Goal: Answer question/provide support: Share knowledge or assist other users

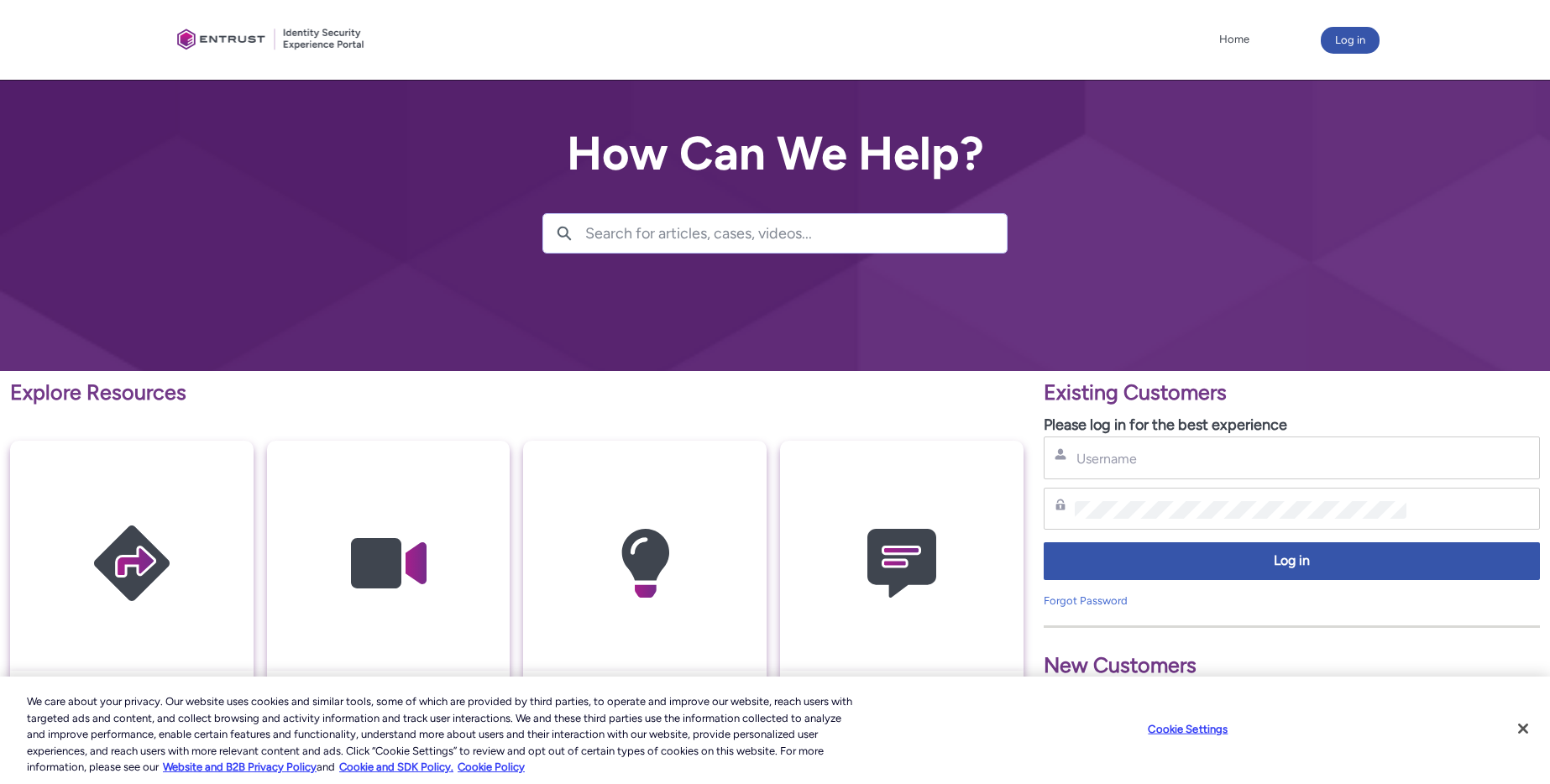
click at [1156, 474] on div "Username" at bounding box center [1292, 458] width 496 height 43
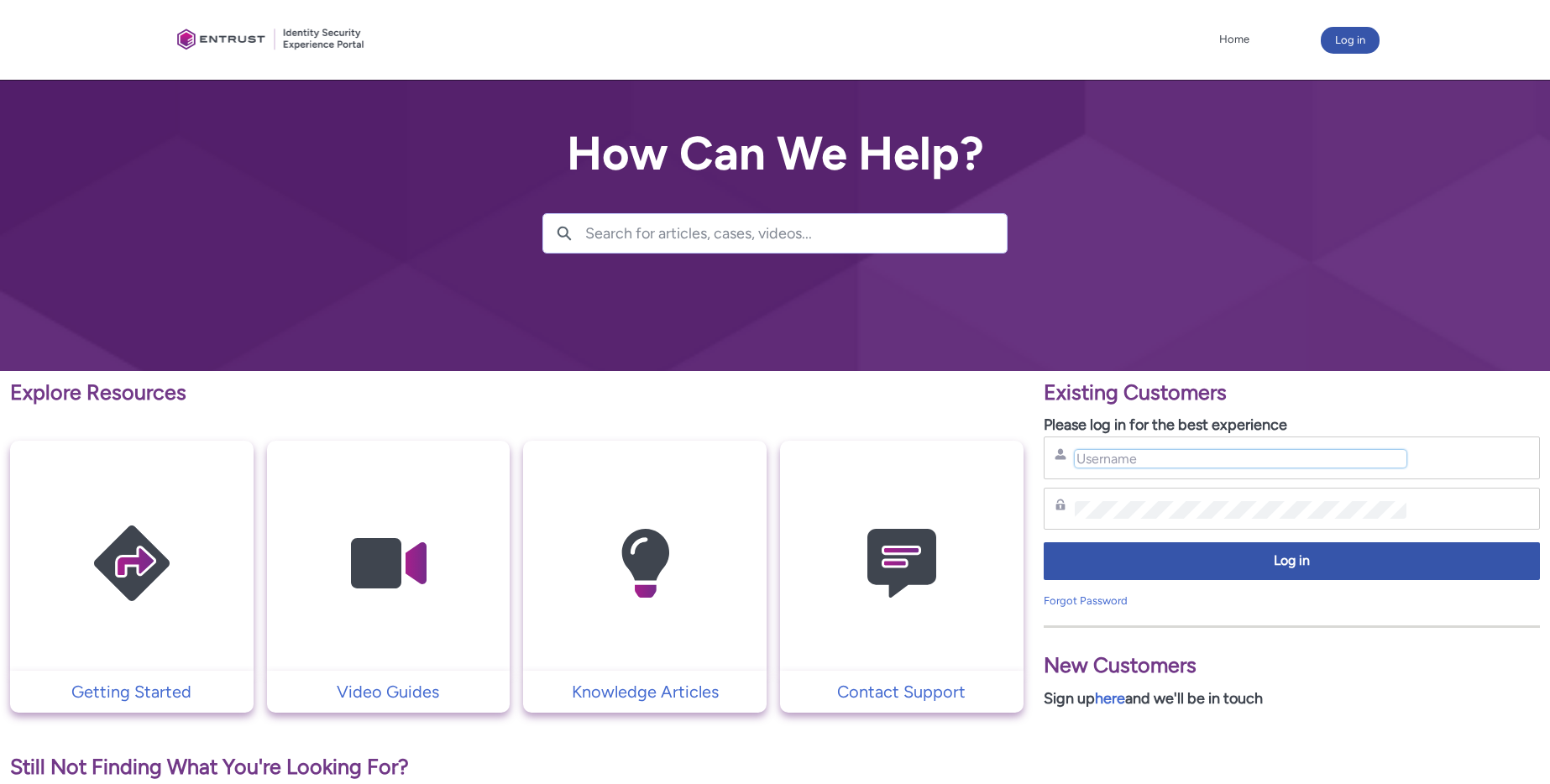
click at [1157, 461] on input "Username" at bounding box center [1240, 459] width 332 height 18
type input "[EMAIL_ADDRESS][DOMAIN_NAME]"
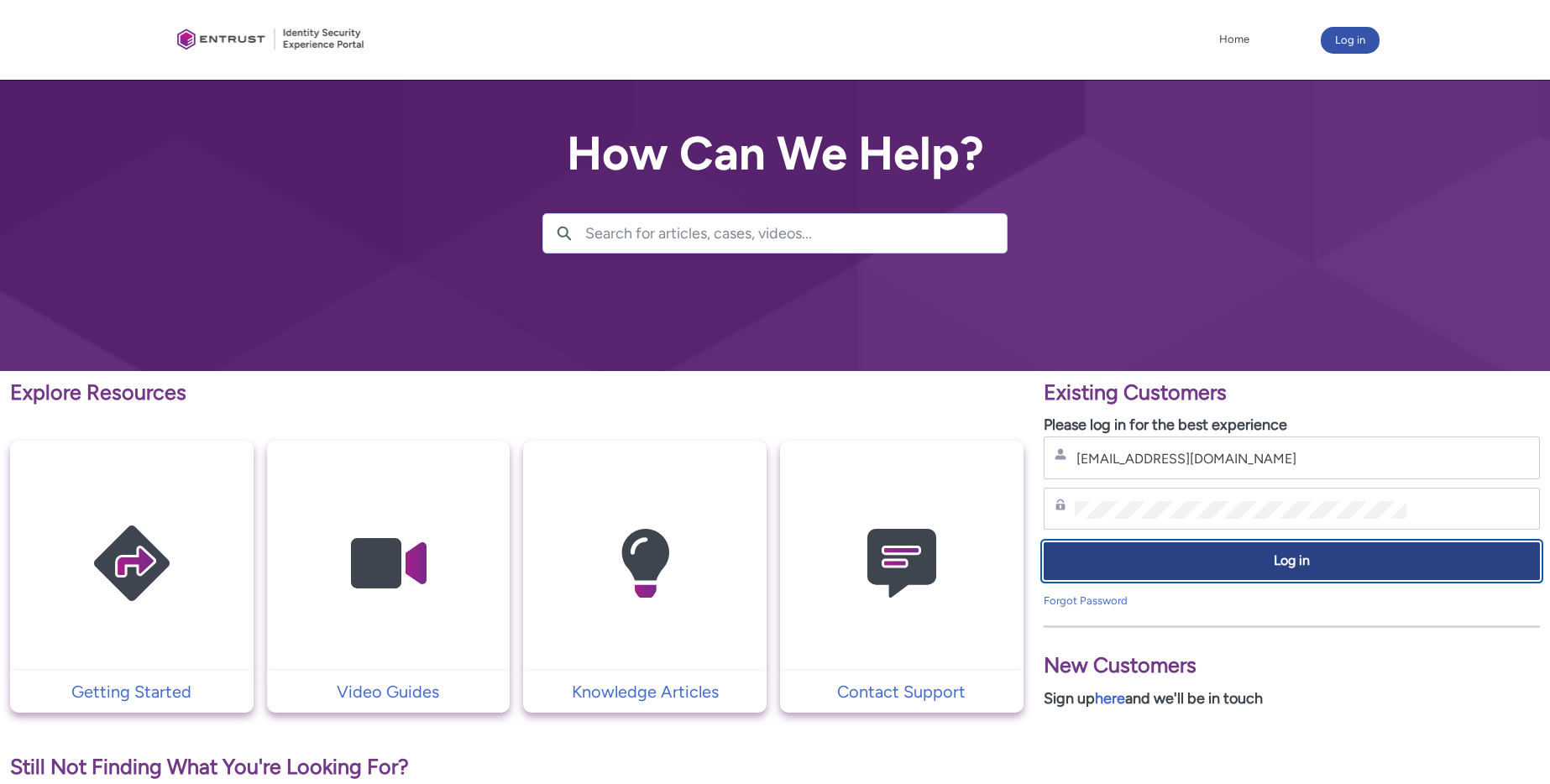
click at [1227, 571] on button "Log in" at bounding box center [1292, 560] width 496 height 38
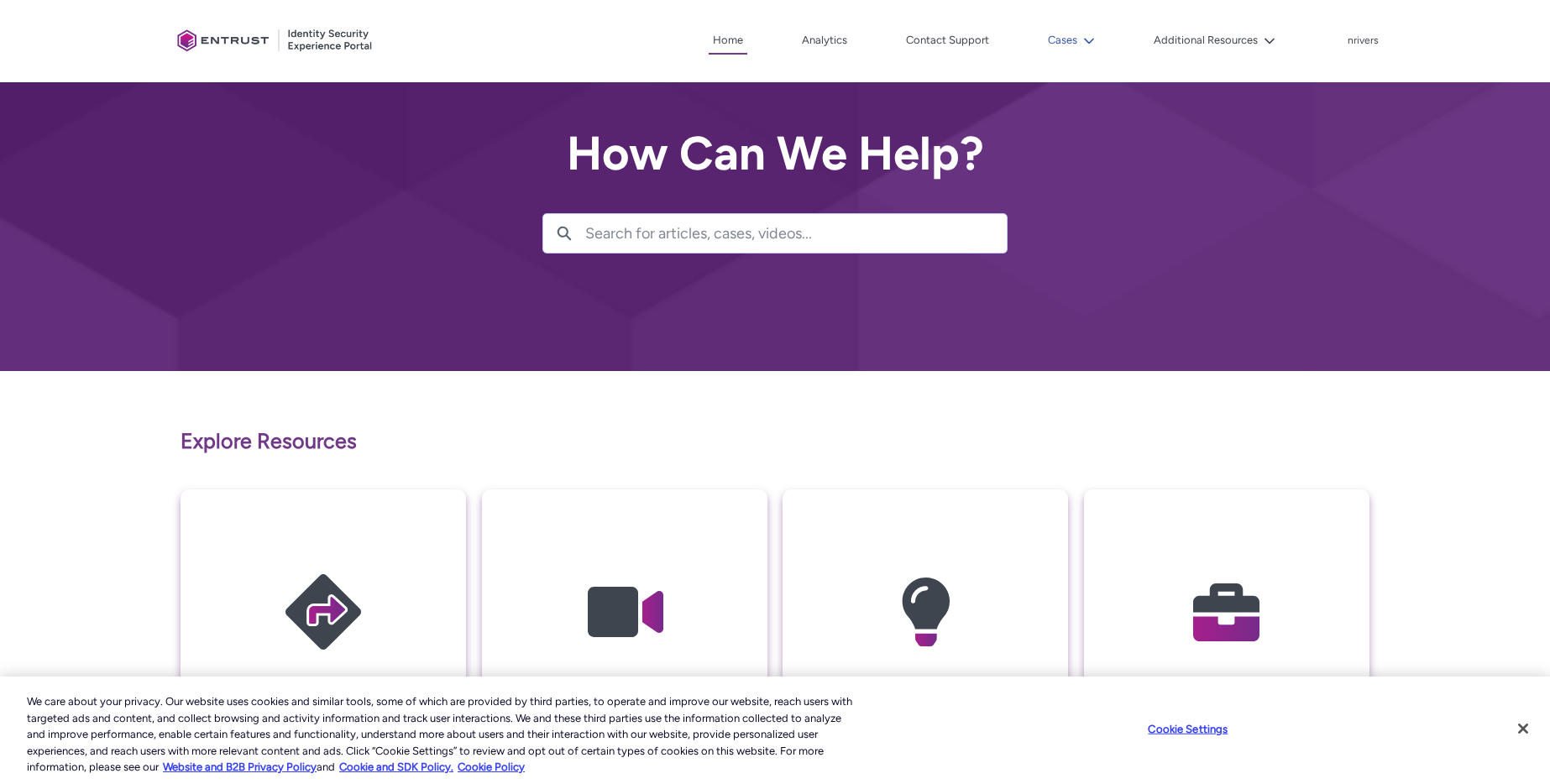
click at [1065, 37] on button "Cases" at bounding box center [1071, 40] width 55 height 25
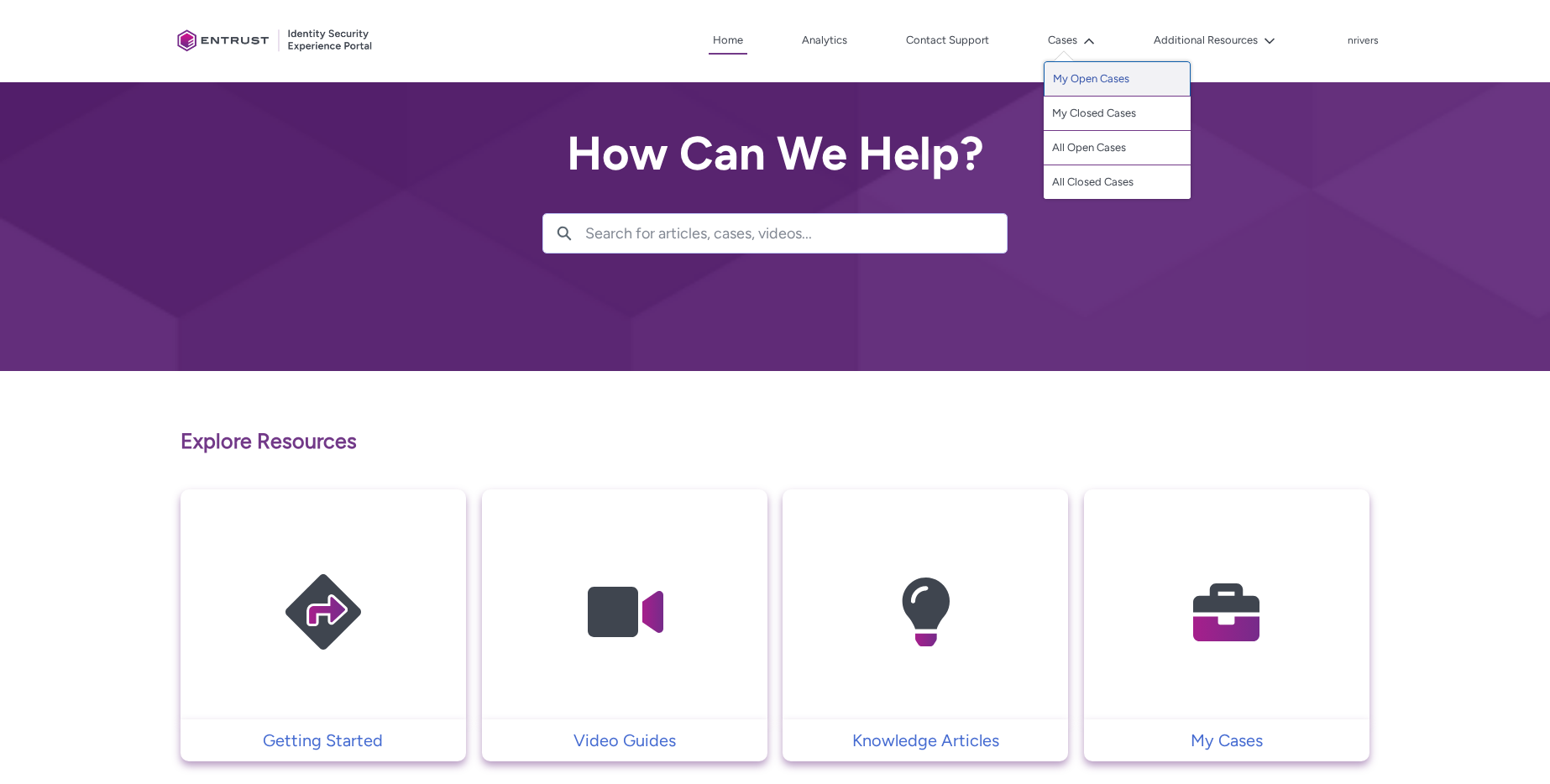
click at [1101, 79] on link "My Open Cases" at bounding box center [1117, 79] width 146 height 35
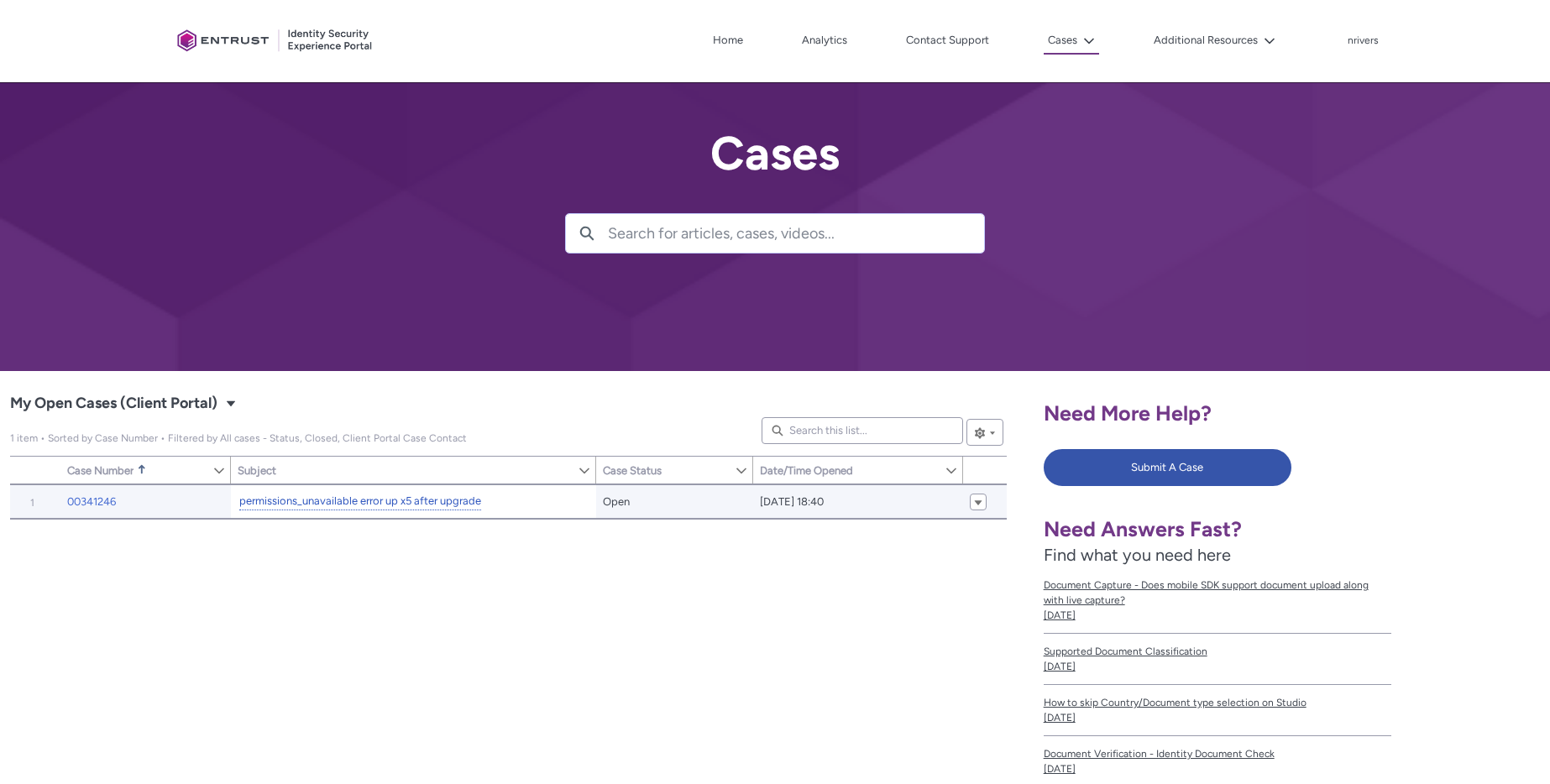
click at [301, 498] on link "permissions_unavailable error up x5 after upgrade" at bounding box center [361, 502] width 242 height 18
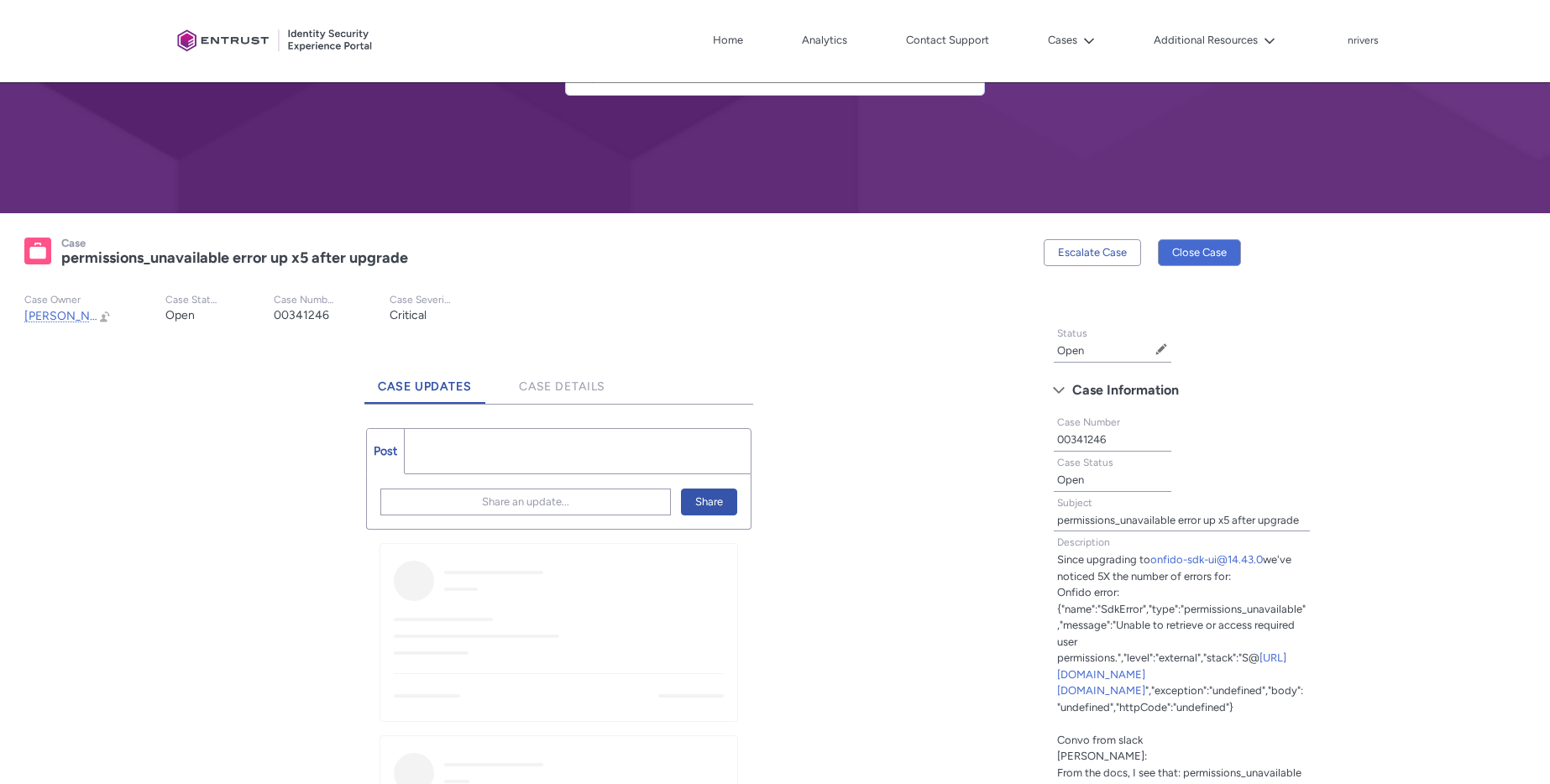
scroll to position [376, 0]
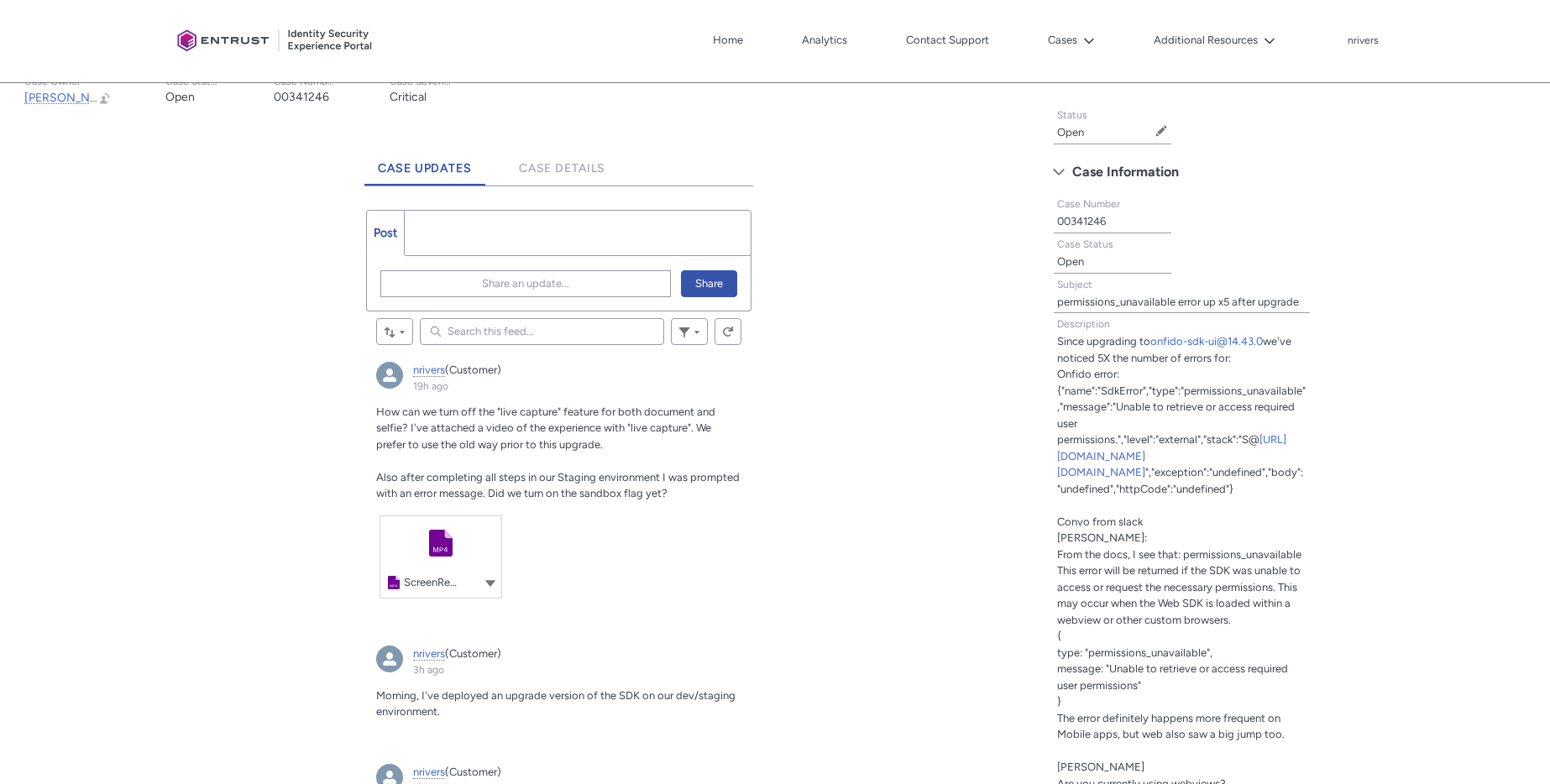
click at [489, 324] on input "Search this feed..." at bounding box center [542, 331] width 244 height 27
click at [494, 282] on span "Share an update..." at bounding box center [525, 283] width 88 height 25
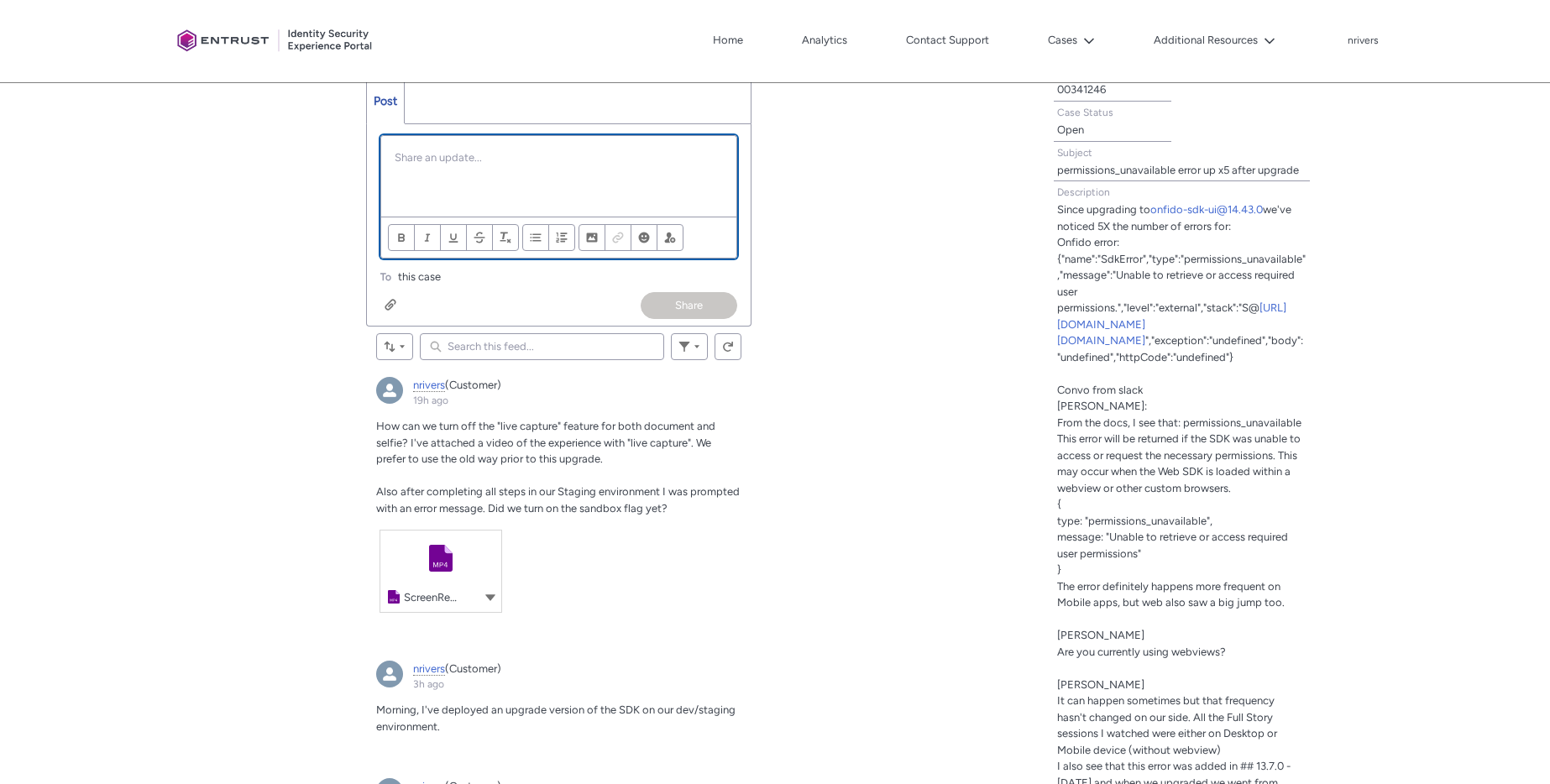
scroll to position [242, 0]
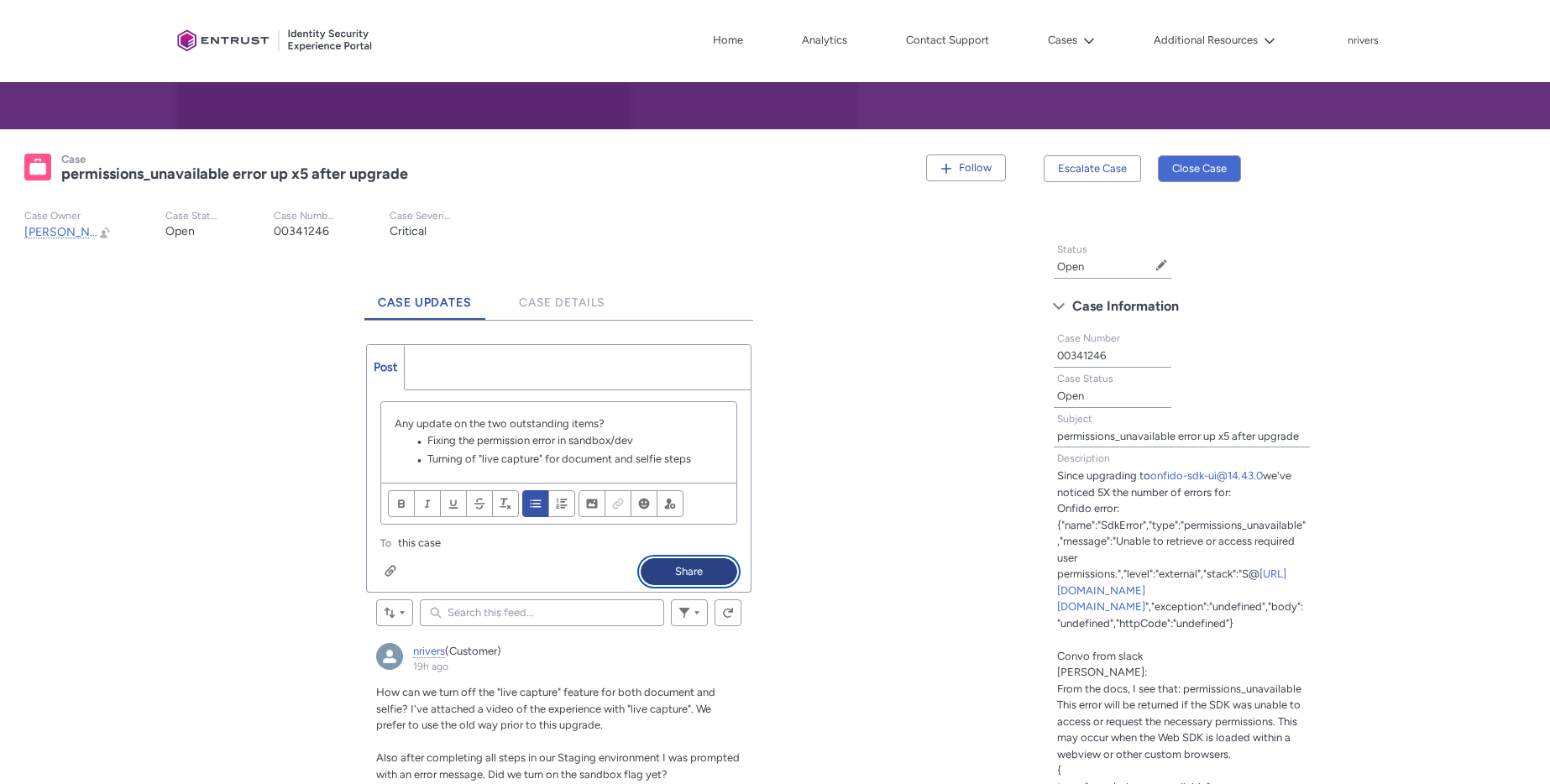
click at [690, 566] on button "Share" at bounding box center [689, 571] width 96 height 27
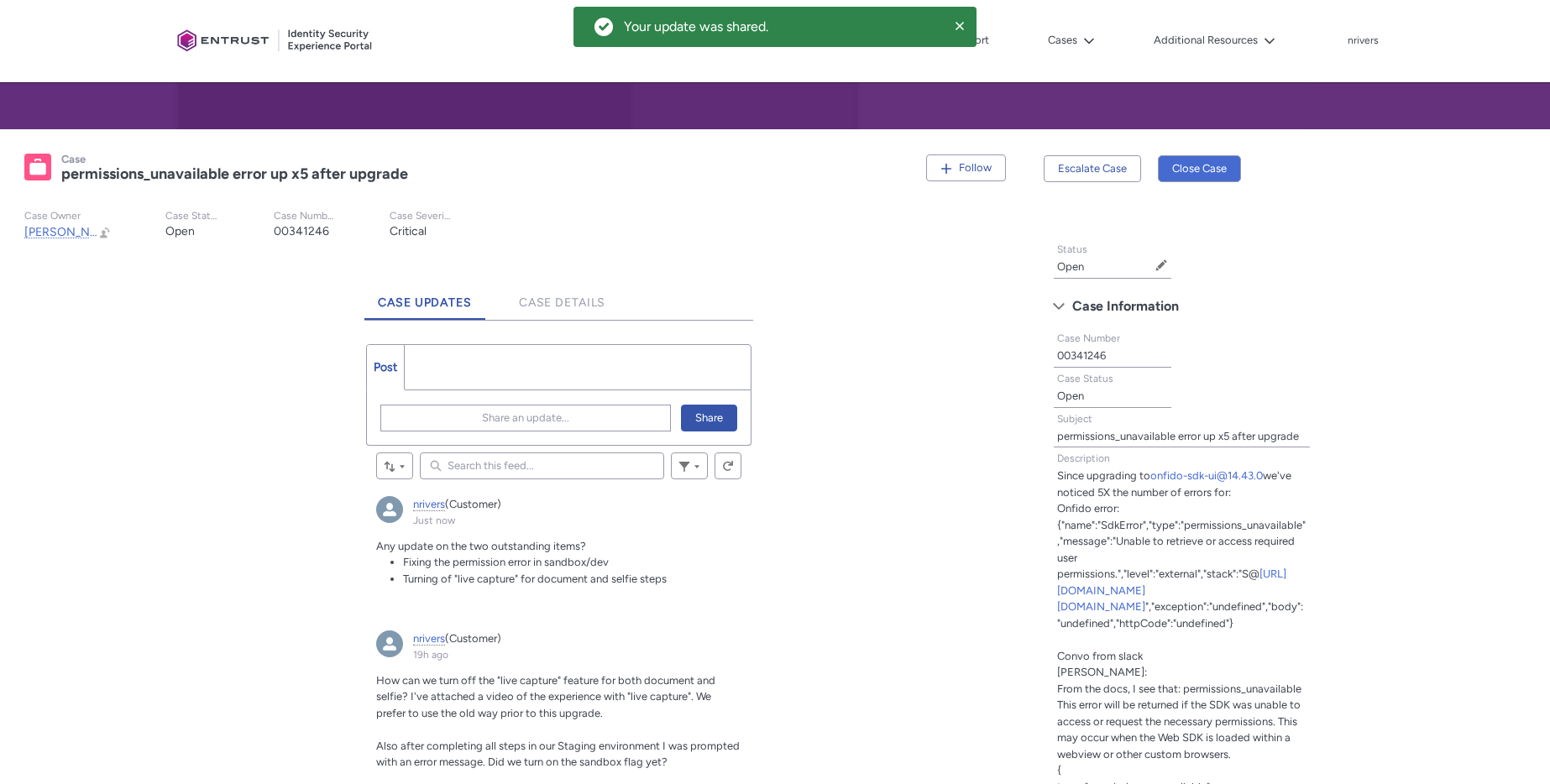
click at [1093, 184] on div "Escalate Case" at bounding box center [1101, 166] width 114 height 53
click at [1092, 164] on button "Escalate Case" at bounding box center [1092, 168] width 97 height 27
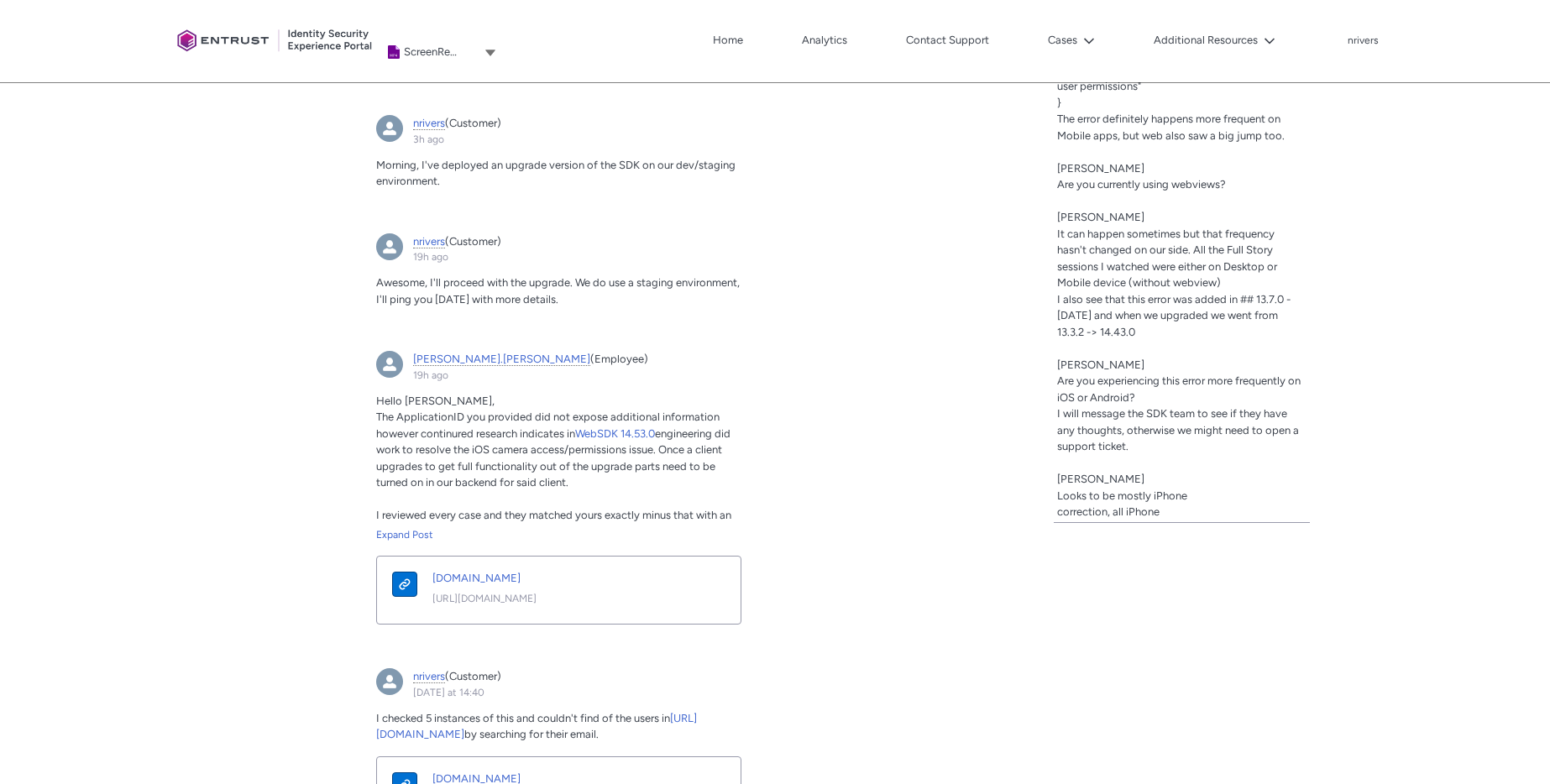
scroll to position [263, 0]
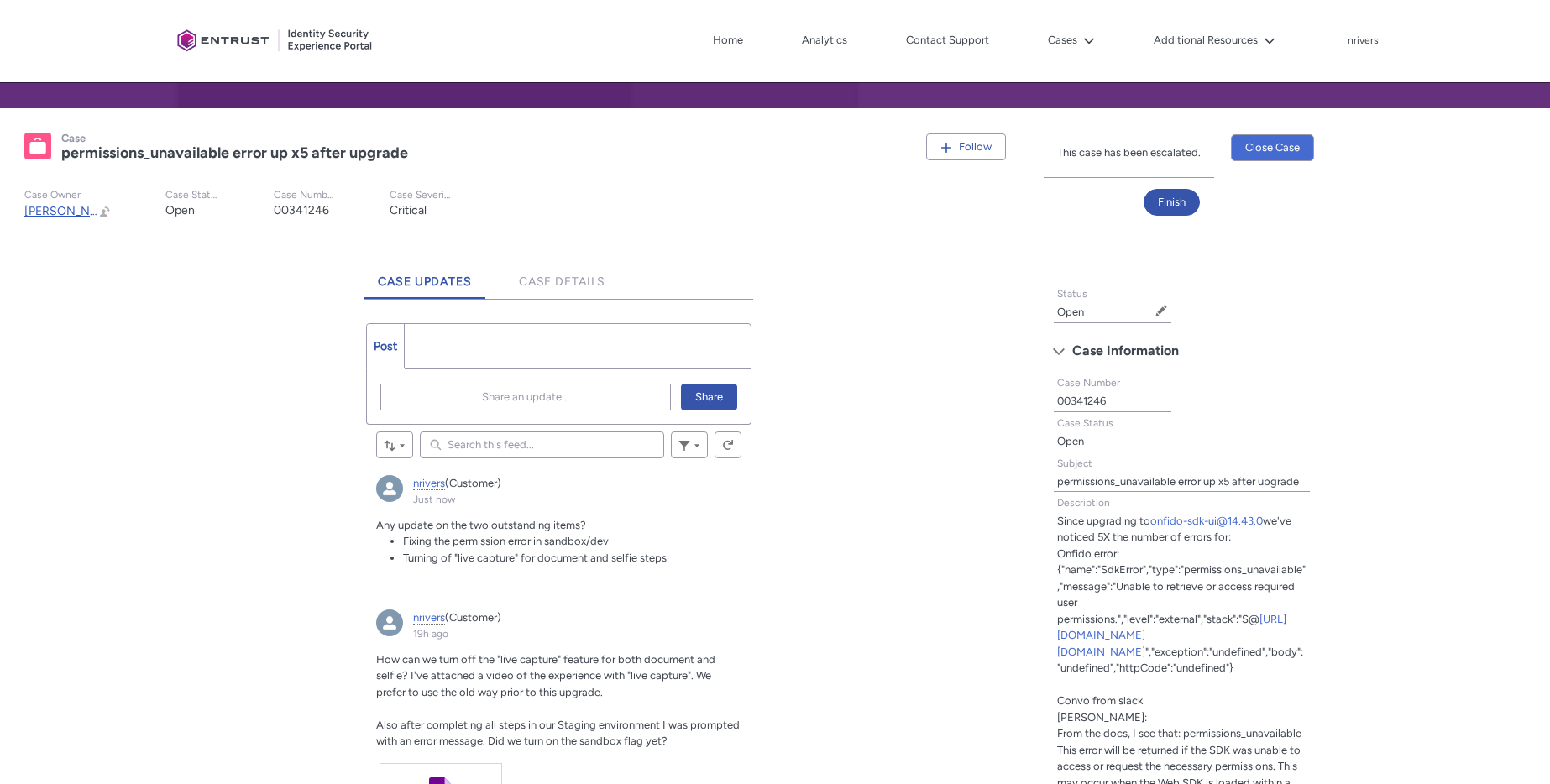
click at [49, 211] on span "nick.bates" at bounding box center [119, 211] width 190 height 14
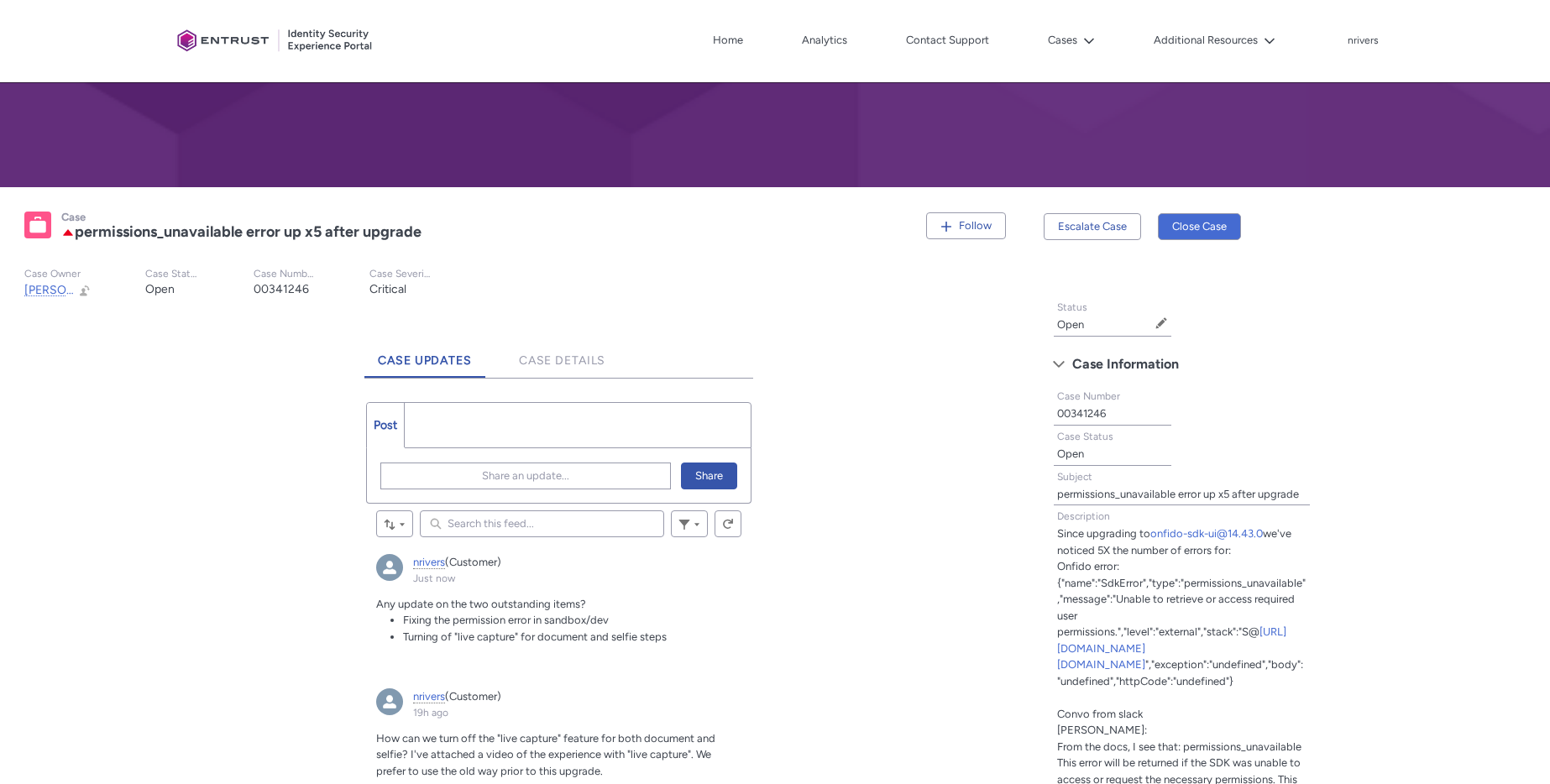
scroll to position [250, 0]
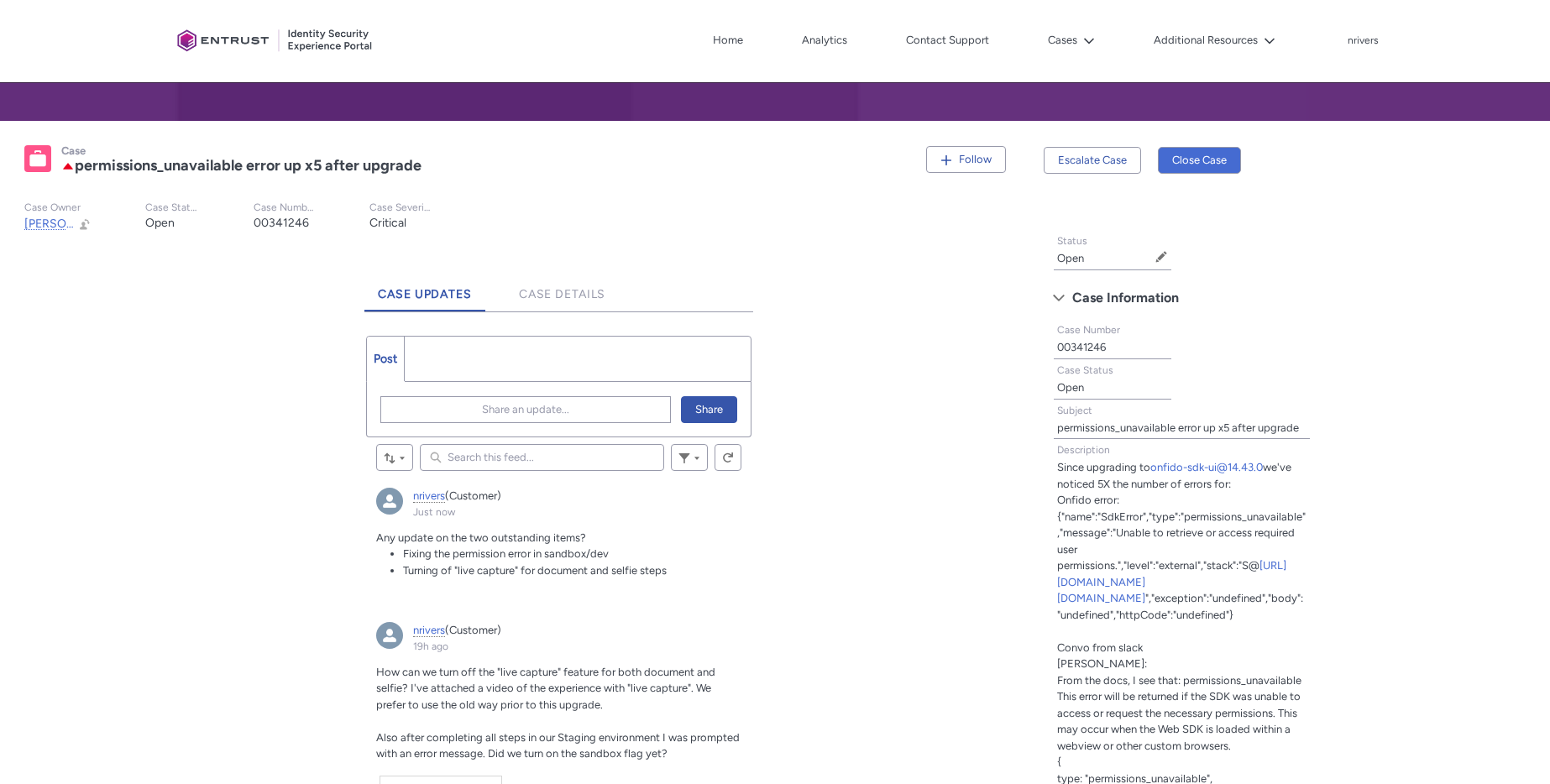
click at [1122, 142] on article "Escalate Case" at bounding box center [1092, 151] width 97 height 47
click at [1090, 152] on button "Escalate Case" at bounding box center [1092, 160] width 97 height 27
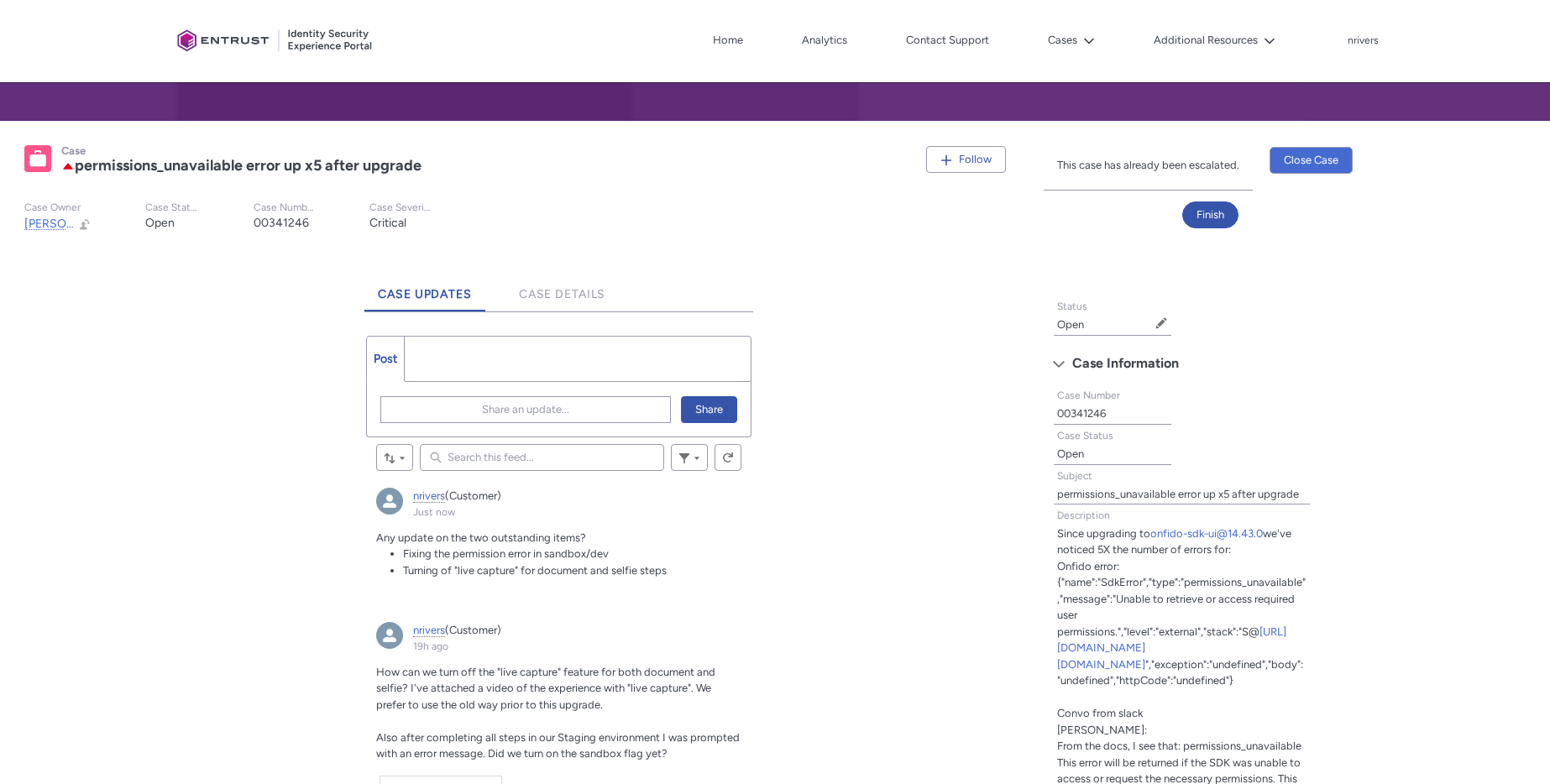
scroll to position [768, 0]
